Goal: Task Accomplishment & Management: Manage account settings

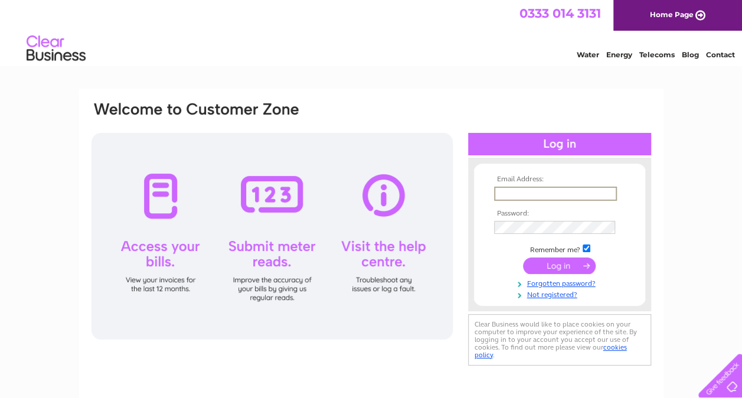
click at [551, 198] on input "text" at bounding box center [555, 194] width 123 height 14
type input "theiclinic@btinternet.com"
click at [523, 258] on input "submit" at bounding box center [559, 266] width 73 height 17
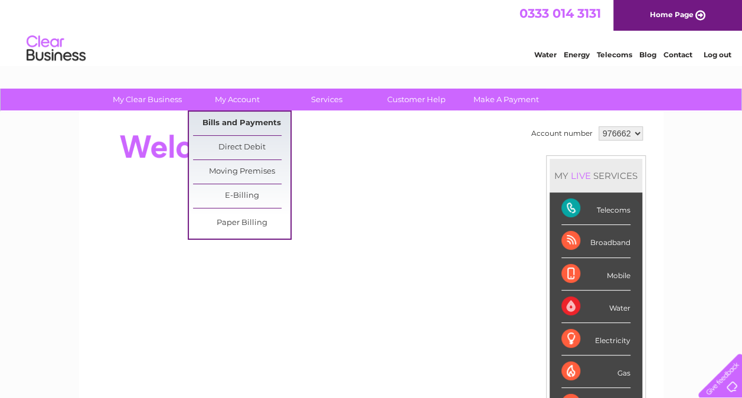
click at [240, 120] on link "Bills and Payments" at bounding box center [241, 124] width 97 height 24
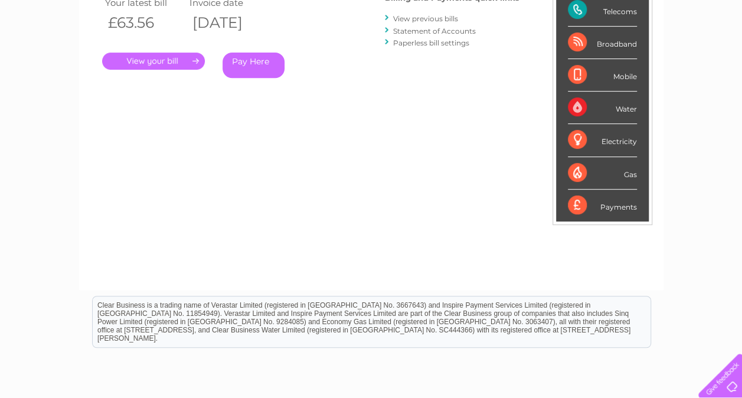
scroll to position [189, 0]
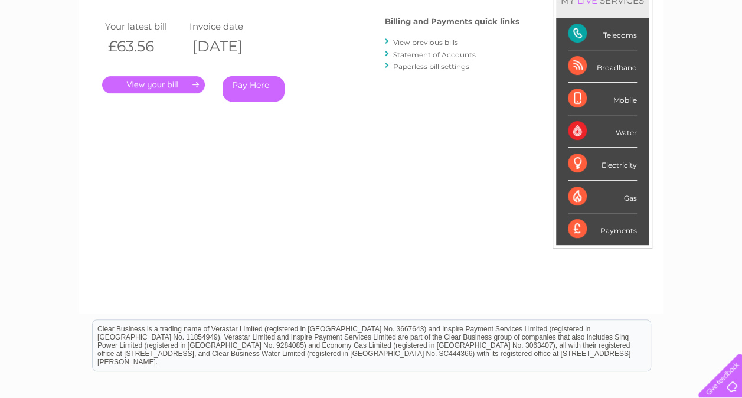
click at [178, 81] on link "." at bounding box center [153, 84] width 103 height 17
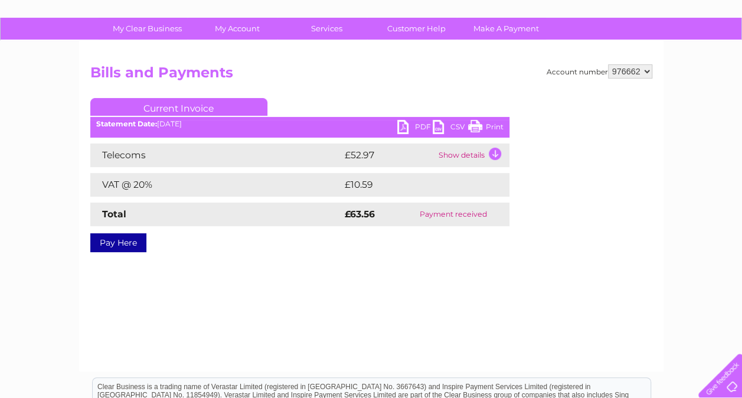
scroll to position [47, 0]
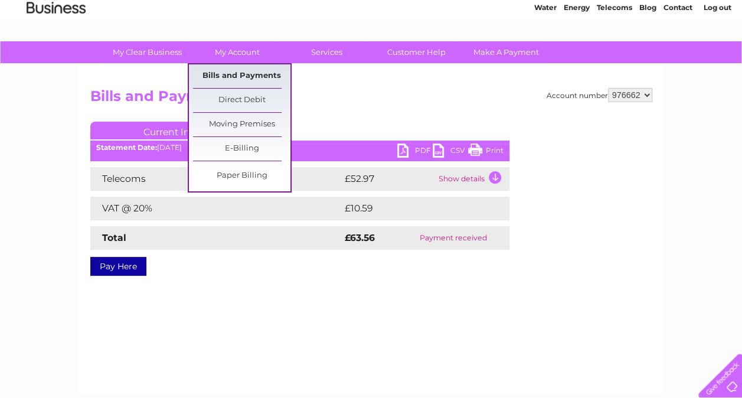
click at [260, 77] on link "Bills and Payments" at bounding box center [241, 76] width 97 height 24
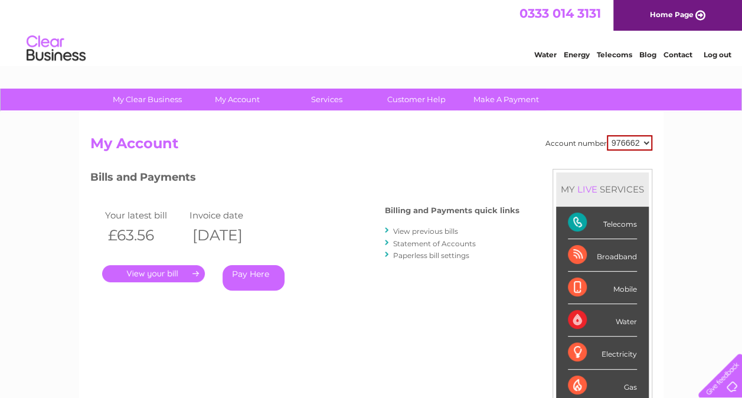
click at [408, 229] on link "View previous bills" at bounding box center [425, 231] width 65 height 9
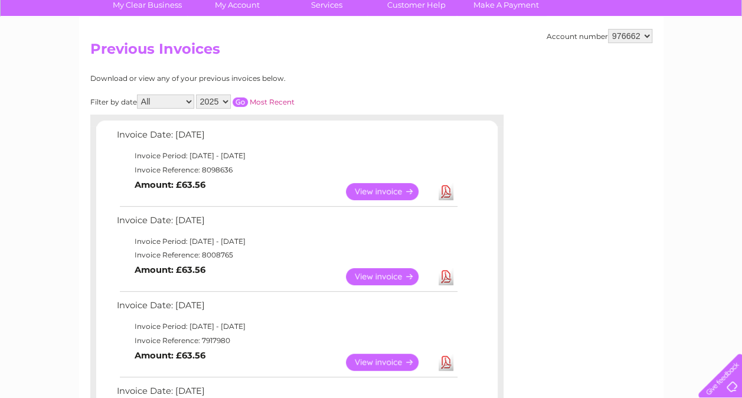
scroll to position [142, 0]
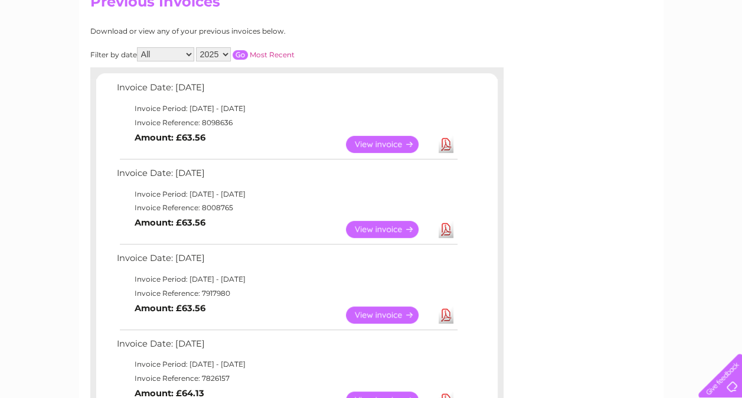
click at [389, 228] on link "View" at bounding box center [389, 229] width 87 height 17
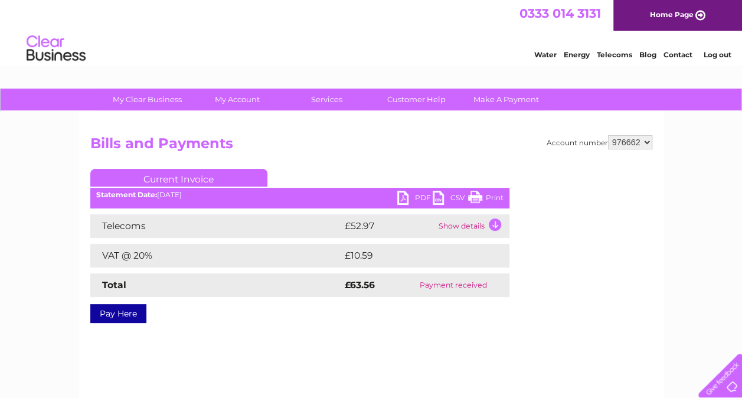
click at [418, 195] on link "PDF" at bounding box center [415, 199] width 35 height 17
click at [407, 131] on div "Account number 976662 Bills and Payments Current Invoice PDF CSV Print" at bounding box center [371, 277] width 585 height 331
click at [722, 53] on link "Log out" at bounding box center [718, 54] width 28 height 9
